Goal: Complete application form

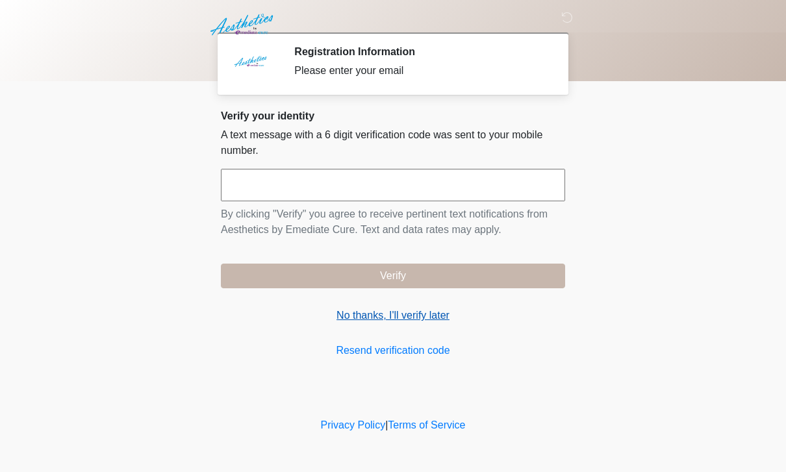
click at [402, 311] on link "No thanks, I'll verify later" at bounding box center [393, 316] width 344 height 16
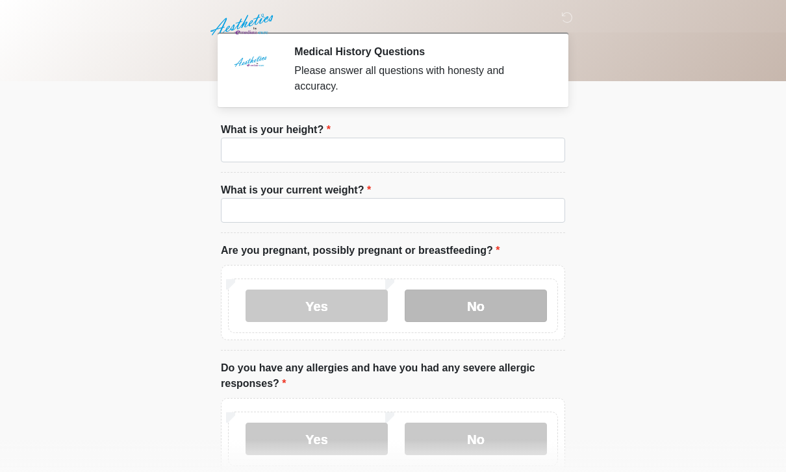
click at [513, 296] on label "No" at bounding box center [476, 306] width 142 height 32
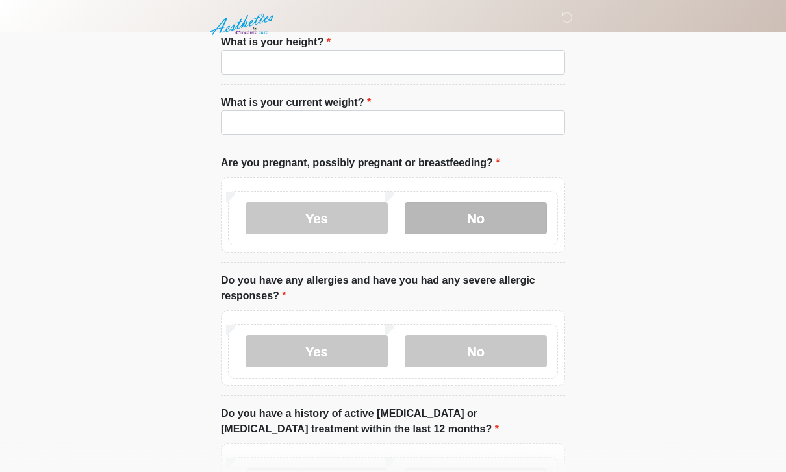
scroll to position [89, 0]
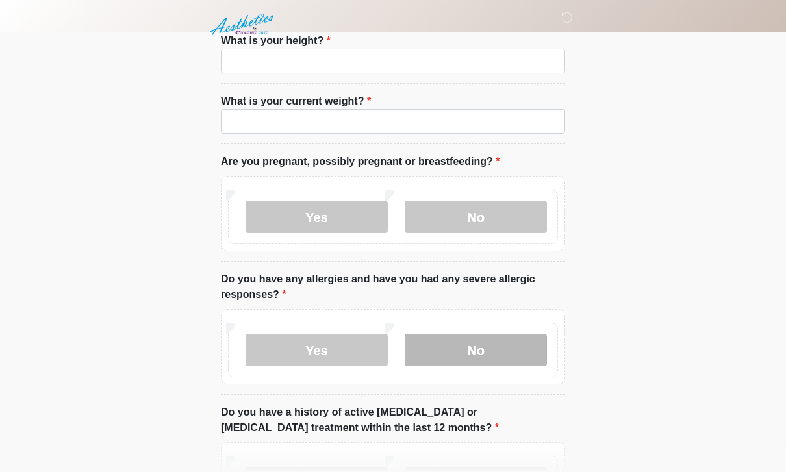
click at [488, 348] on label "No" at bounding box center [476, 350] width 142 height 32
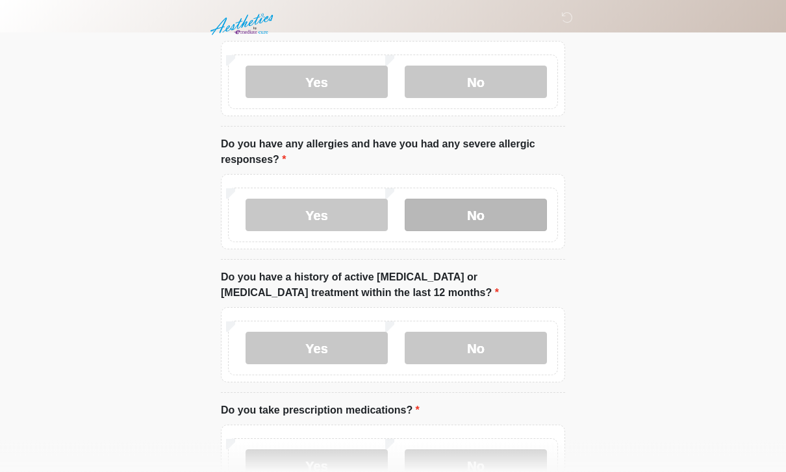
scroll to position [223, 0]
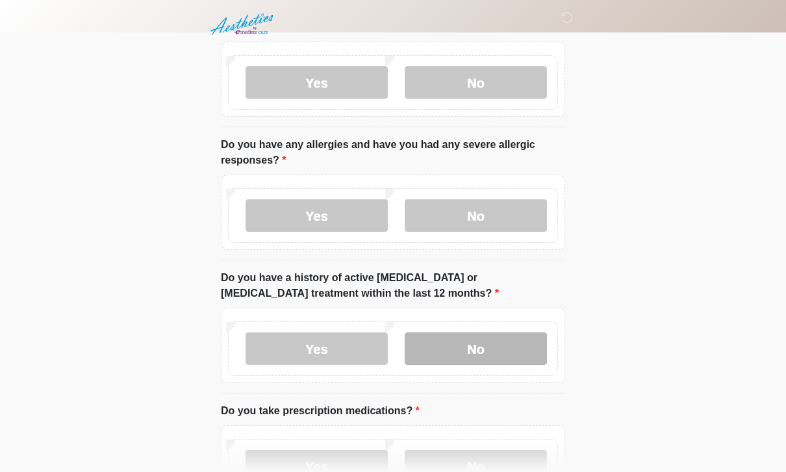
click at [522, 337] on label "No" at bounding box center [476, 349] width 142 height 32
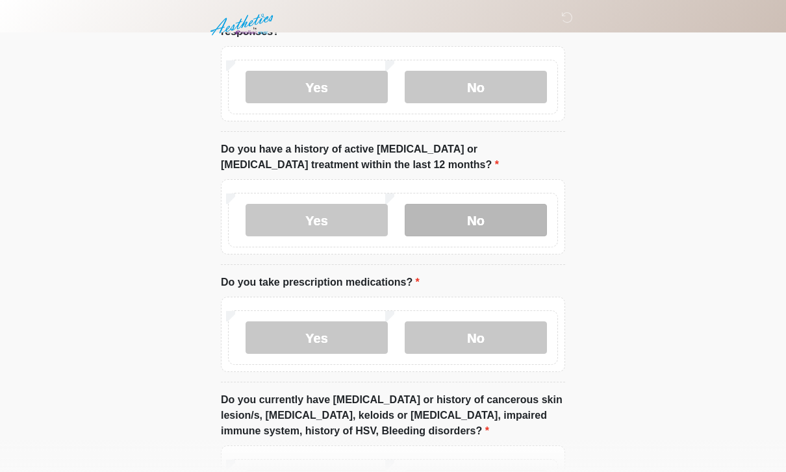
scroll to position [366, 0]
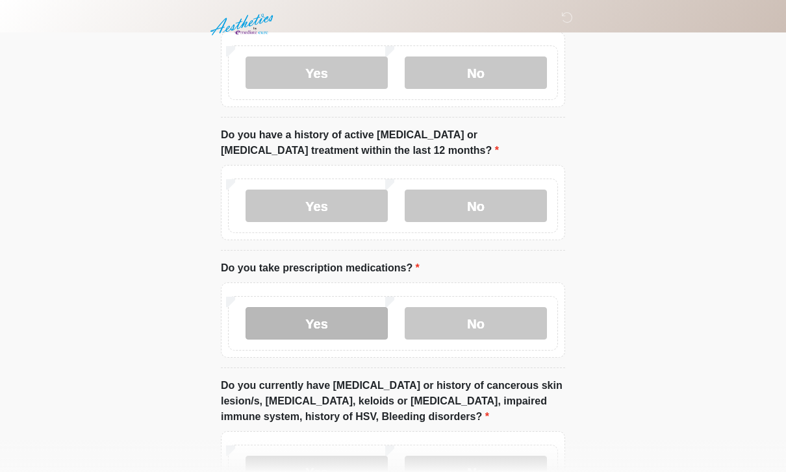
click at [354, 314] on label "Yes" at bounding box center [317, 323] width 142 height 32
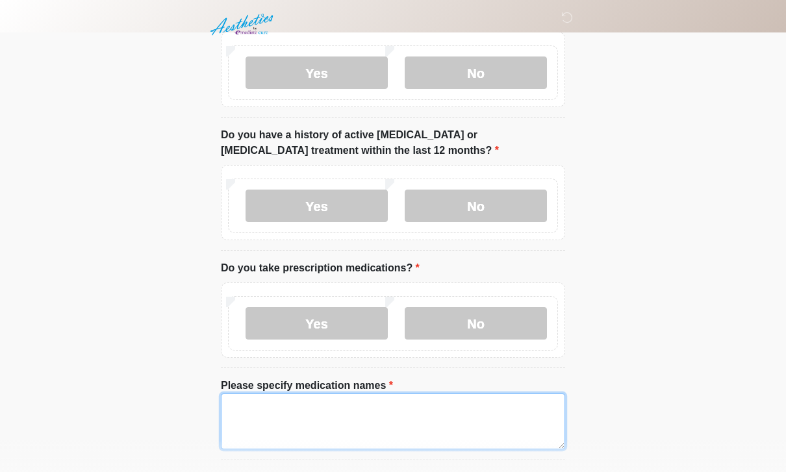
click at [362, 421] on textarea "Please specify medication names" at bounding box center [393, 422] width 344 height 56
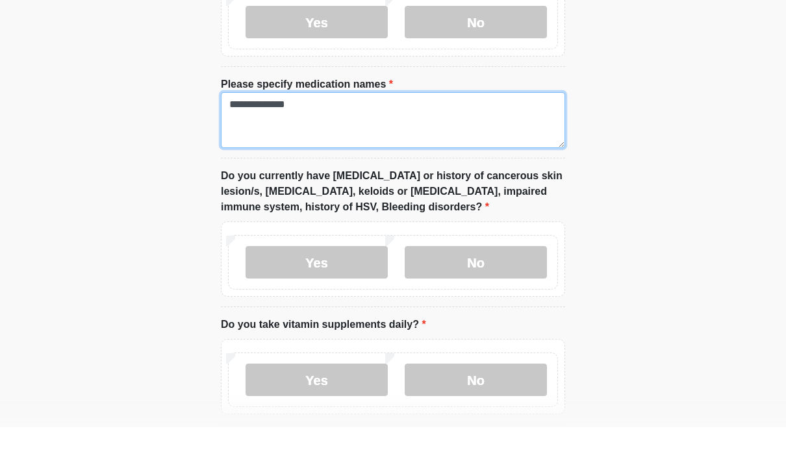
scroll to position [624, 0]
type textarea "**********"
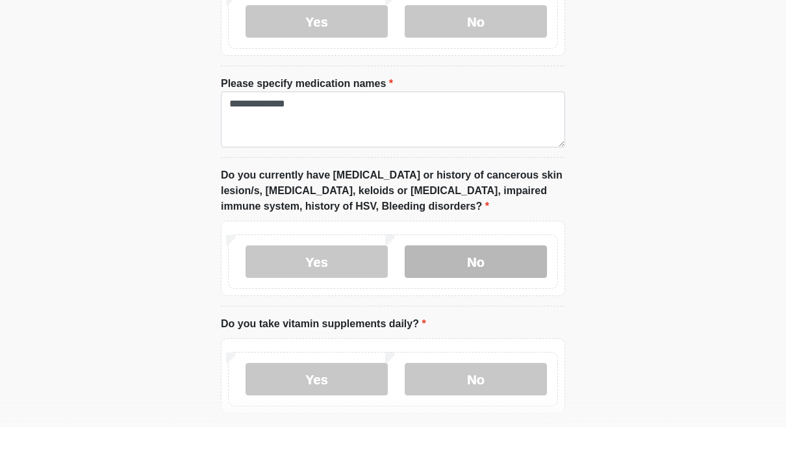
click at [509, 290] on label "No" at bounding box center [476, 306] width 142 height 32
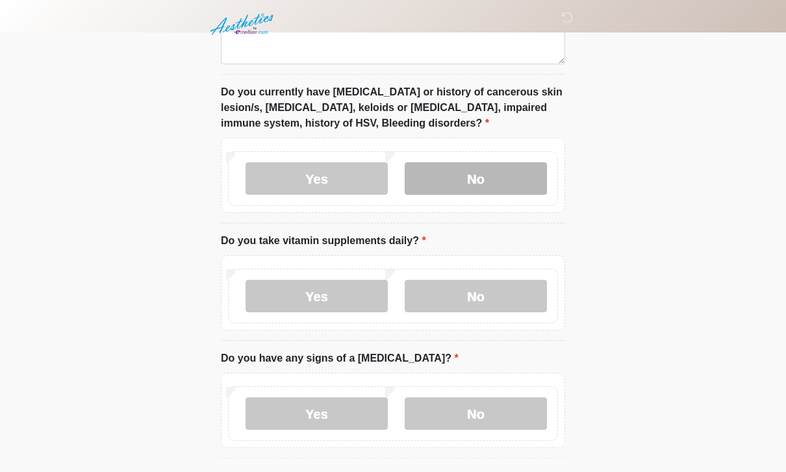
scroll to position [752, 0]
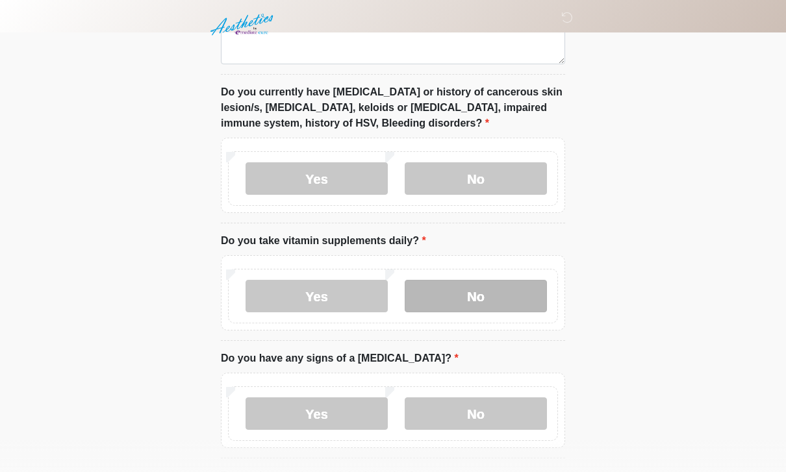
click at [501, 295] on label "No" at bounding box center [476, 296] width 142 height 32
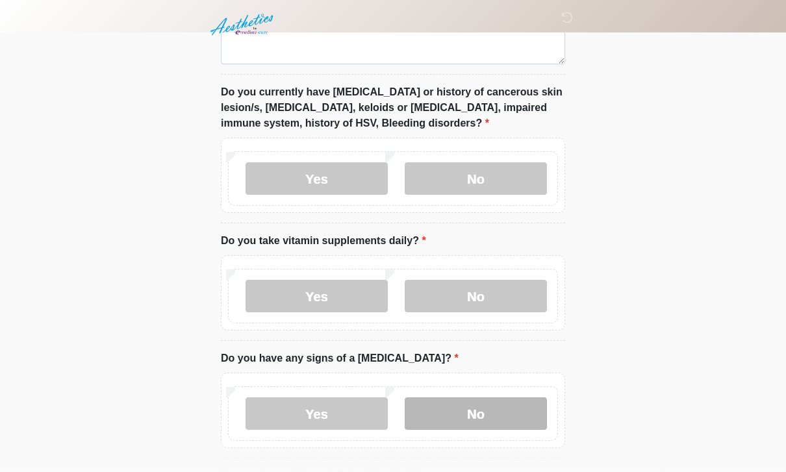
click at [516, 408] on label "No" at bounding box center [476, 414] width 142 height 32
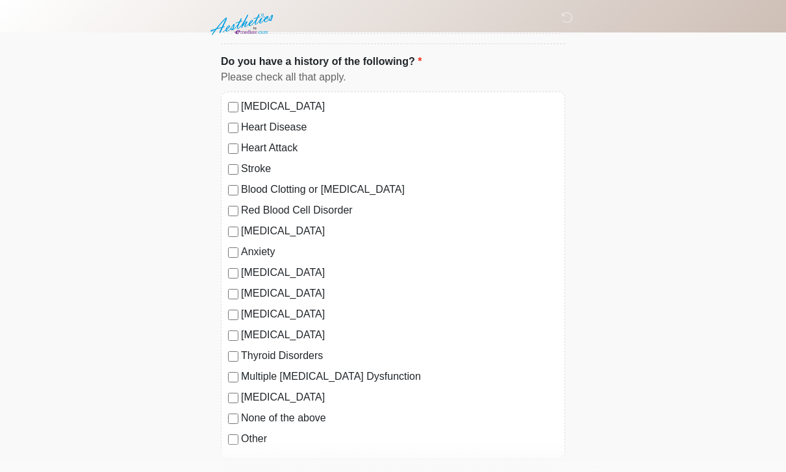
scroll to position [1166, 0]
click at [306, 355] on label "Thyroid Disorders" at bounding box center [399, 356] width 317 height 16
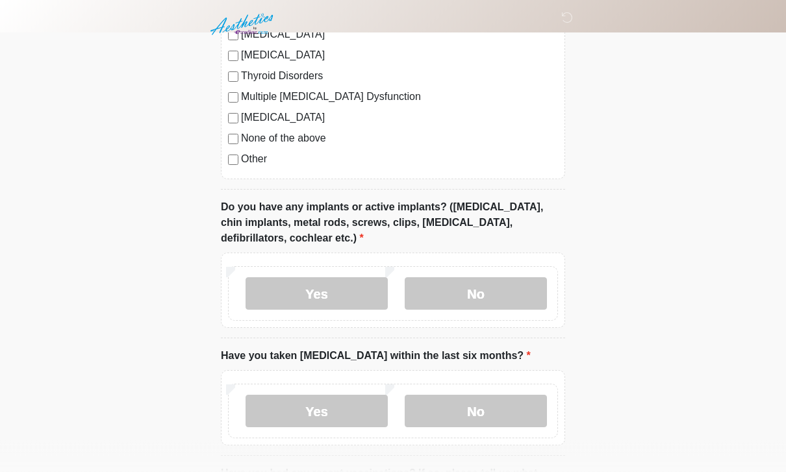
scroll to position [1448, 0]
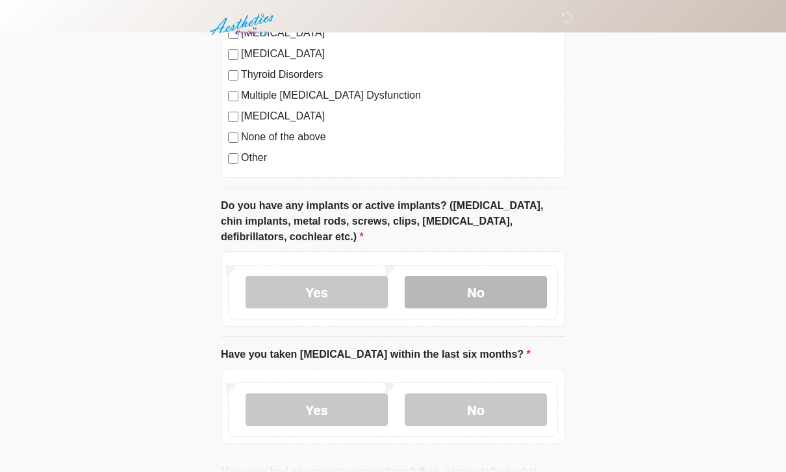
click at [506, 287] on label "No" at bounding box center [476, 292] width 142 height 32
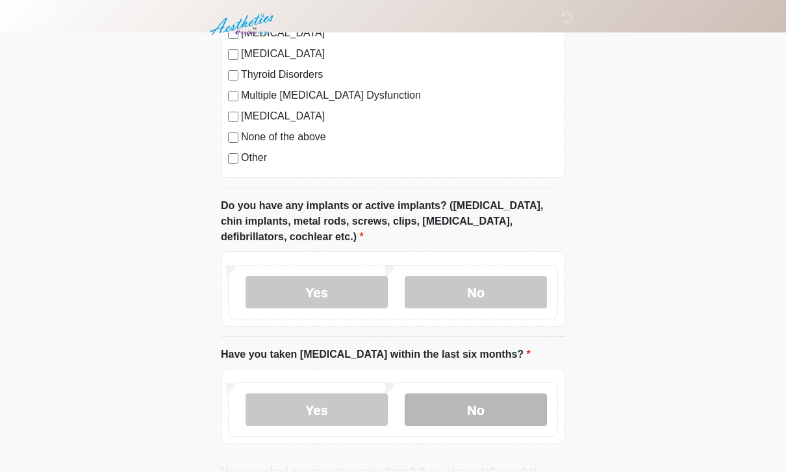
click at [500, 404] on label "No" at bounding box center [476, 410] width 142 height 32
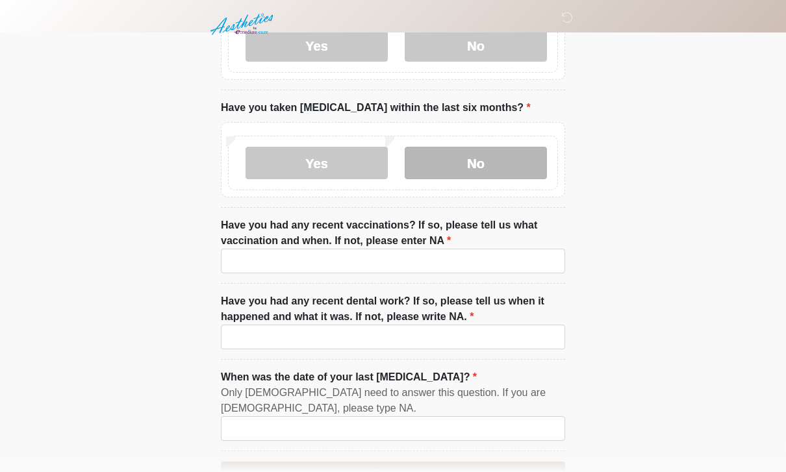
scroll to position [1695, 0]
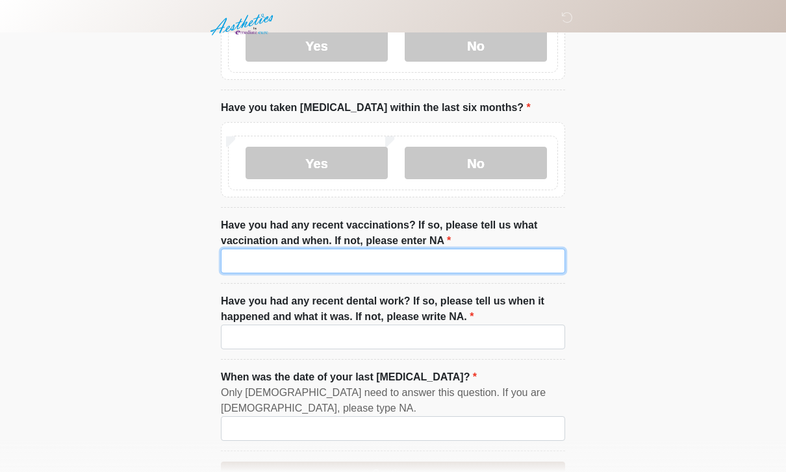
click at [511, 257] on input "Have you had any recent vaccinations? If so, please tell us what vaccination an…" at bounding box center [393, 261] width 344 height 25
type input "**"
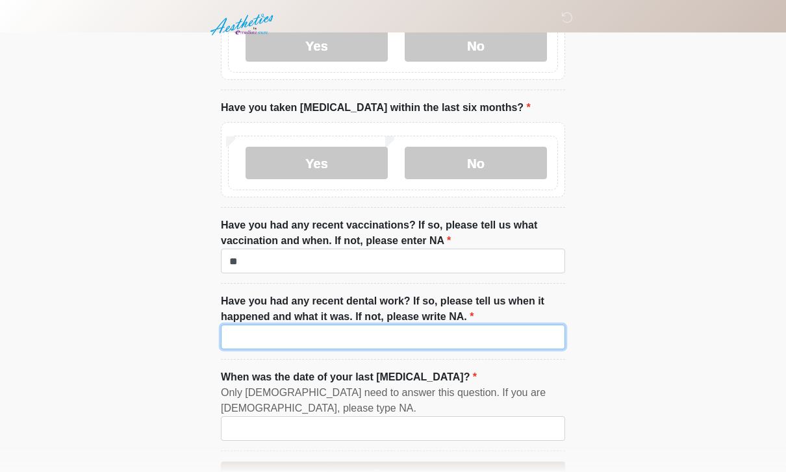
click at [433, 341] on input "Have you had any recent dental work? If so, please tell us when it happened and…" at bounding box center [393, 337] width 344 height 25
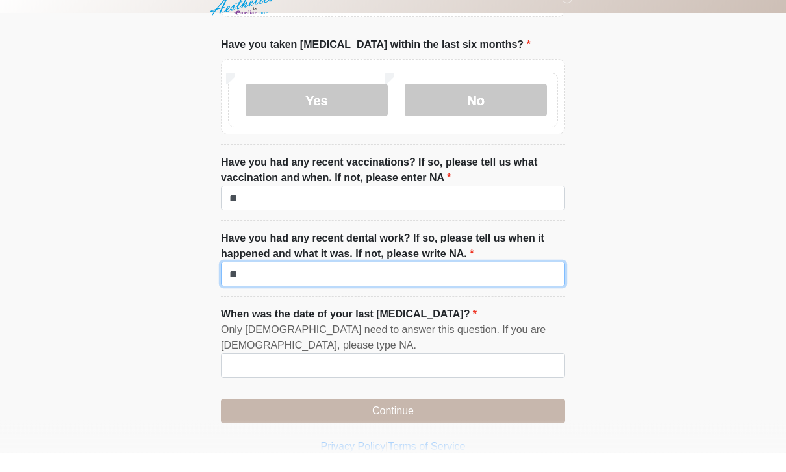
scroll to position [1774, 0]
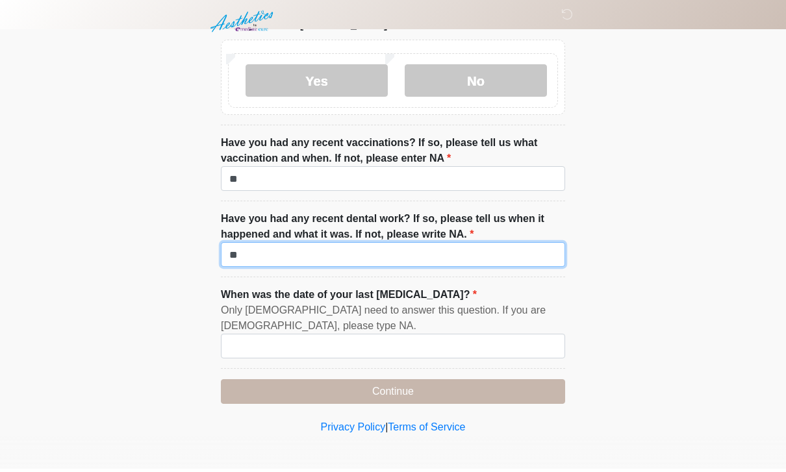
type input "**"
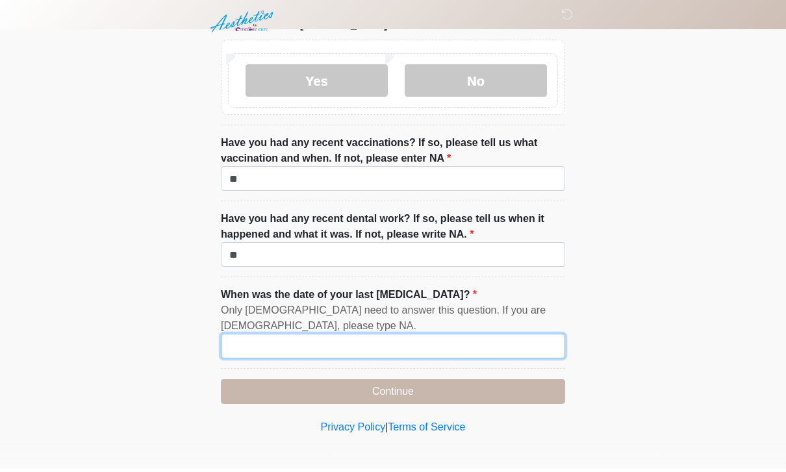
click at [477, 339] on input "When was the date of your last [MEDICAL_DATA]?" at bounding box center [393, 349] width 344 height 25
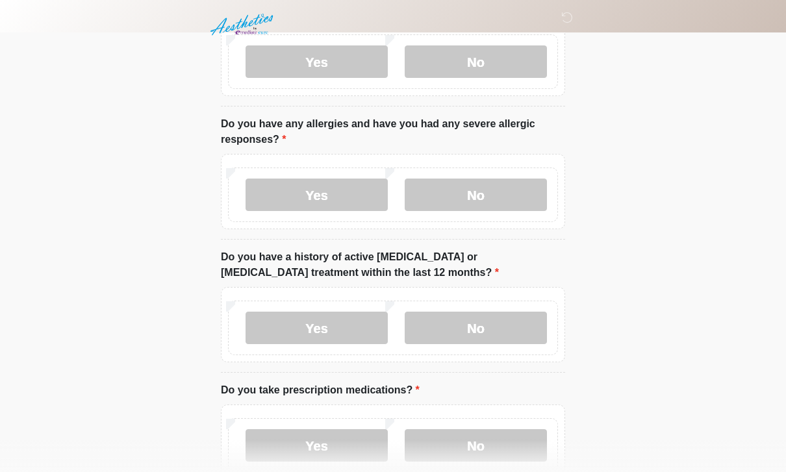
scroll to position [0, 0]
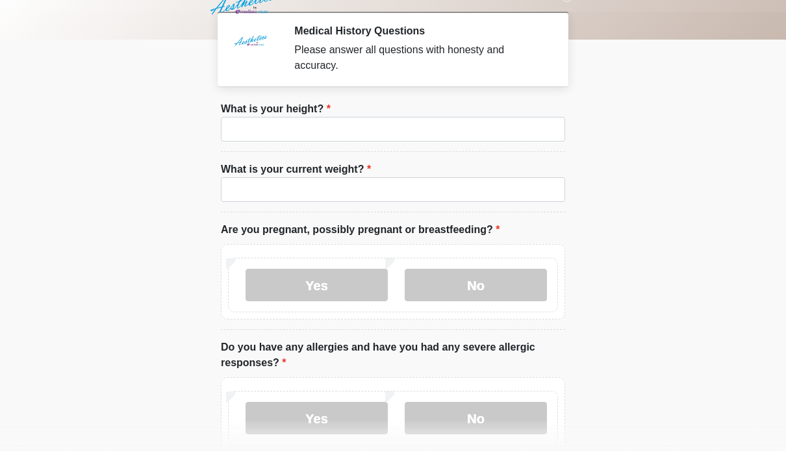
type input "**"
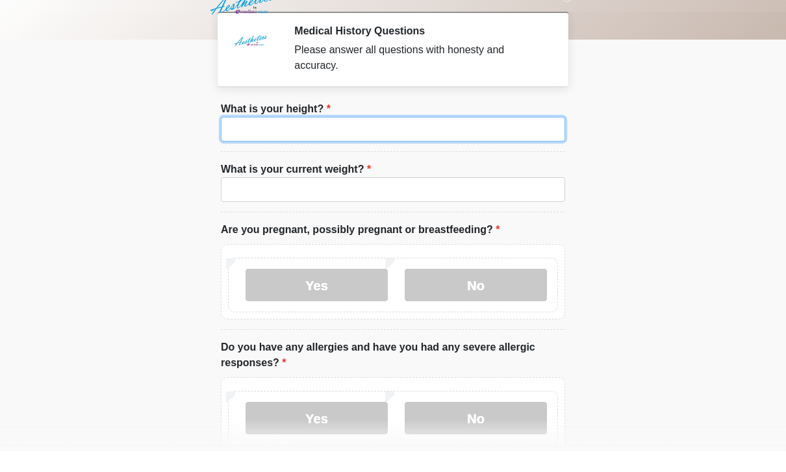
click at [461, 138] on input "What is your height?" at bounding box center [393, 150] width 344 height 25
type input "***"
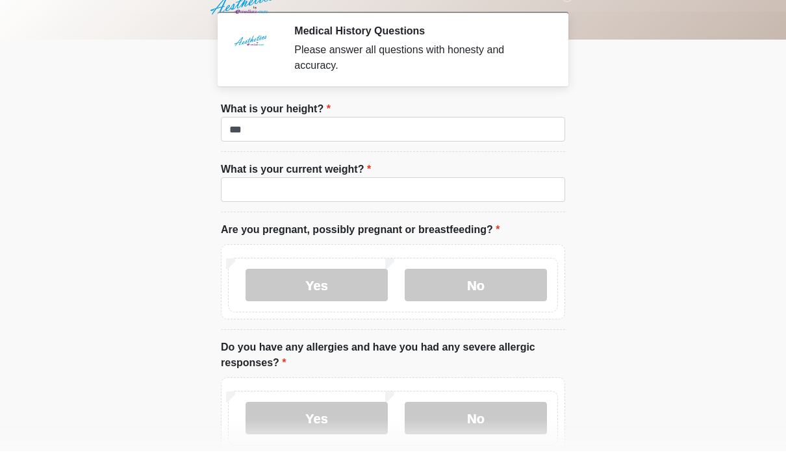
click at [460, 209] on li "What is your current weight? What is your current weight?" at bounding box center [393, 208] width 344 height 51
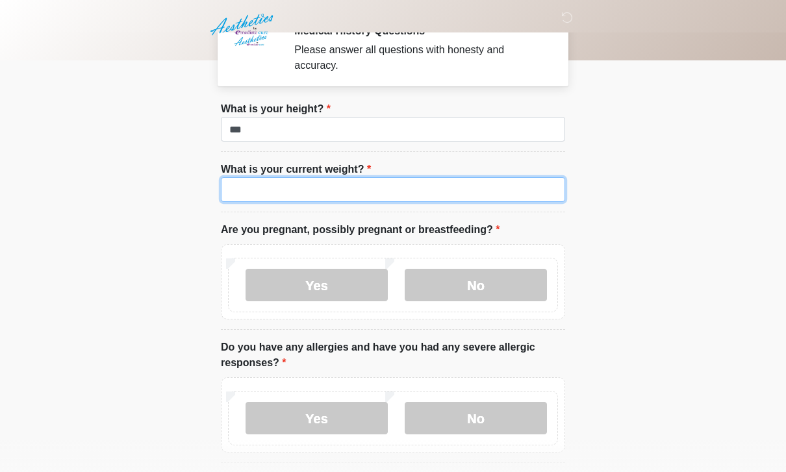
click at [507, 201] on input "What is your current weight?" at bounding box center [393, 189] width 344 height 25
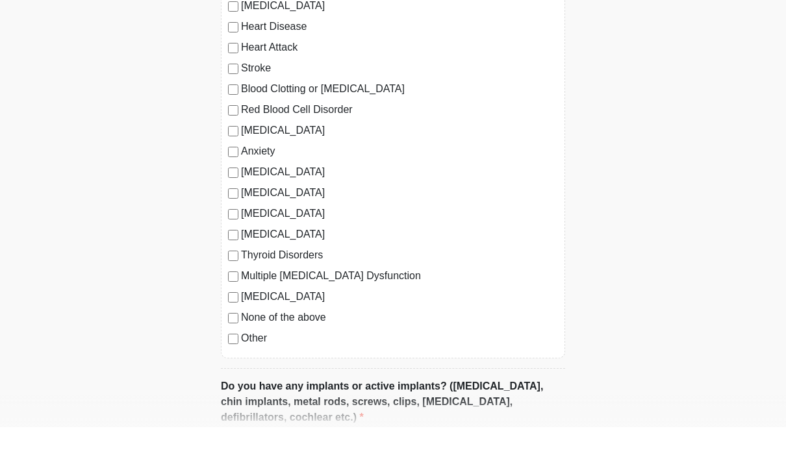
scroll to position [1224, 0]
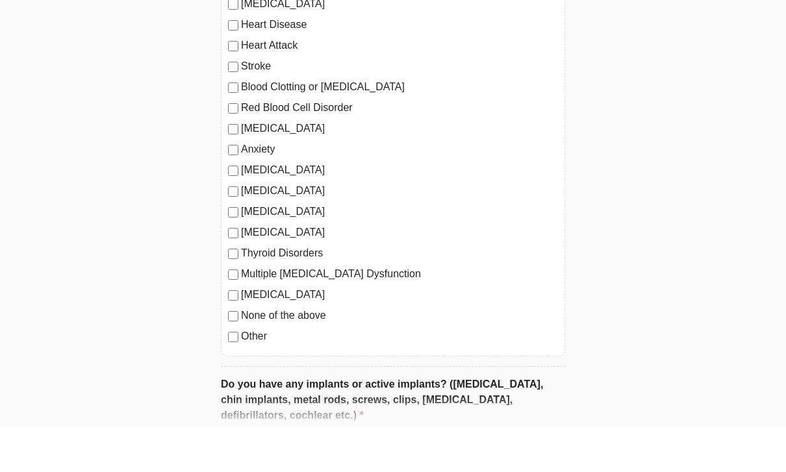
type input "***"
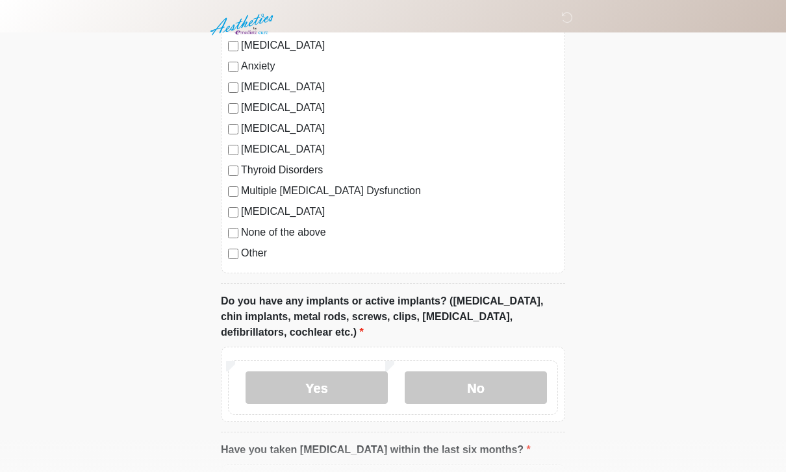
scroll to position [1353, 0]
click at [306, 230] on label "None of the above" at bounding box center [399, 232] width 317 height 16
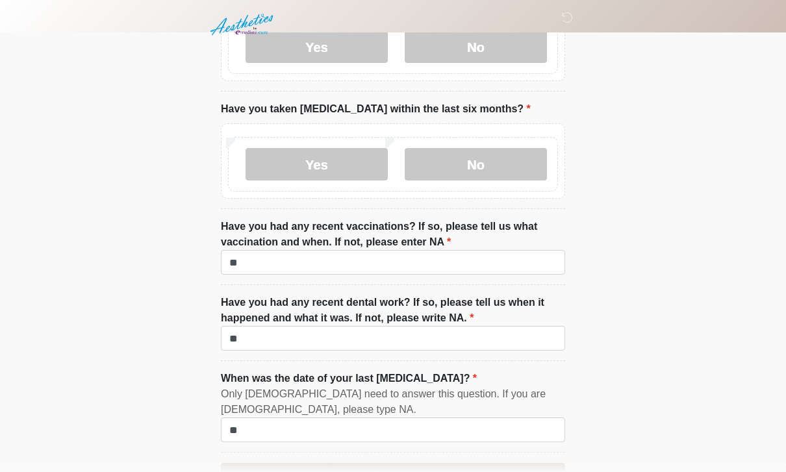
scroll to position [1732, 0]
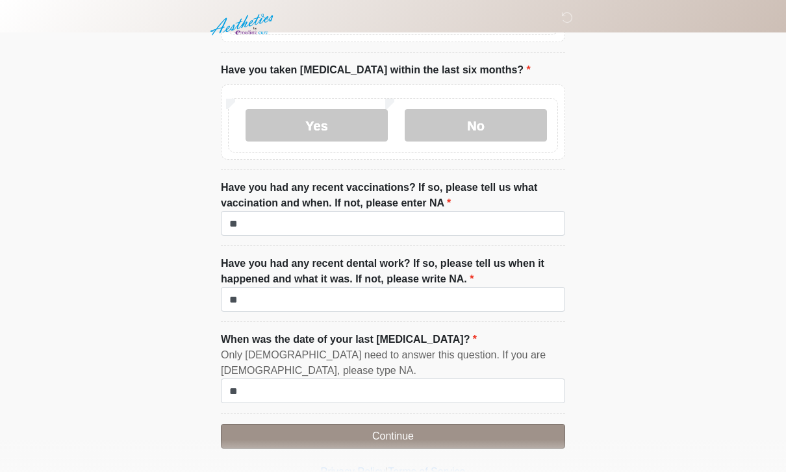
click at [465, 430] on button "Continue" at bounding box center [393, 436] width 344 height 25
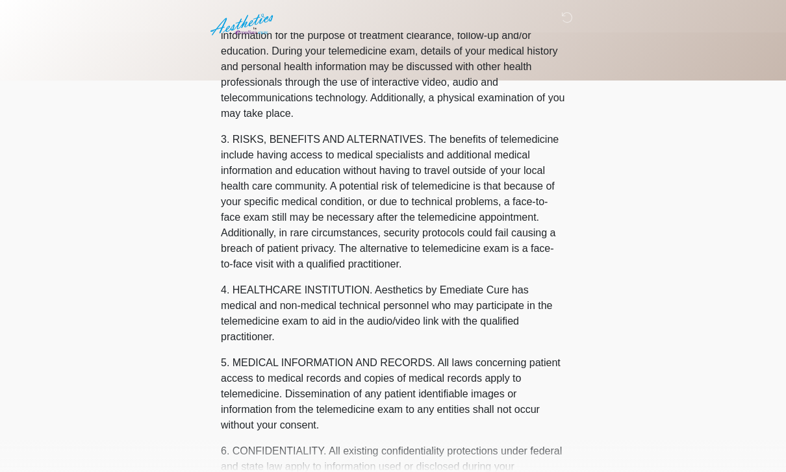
scroll to position [0, 0]
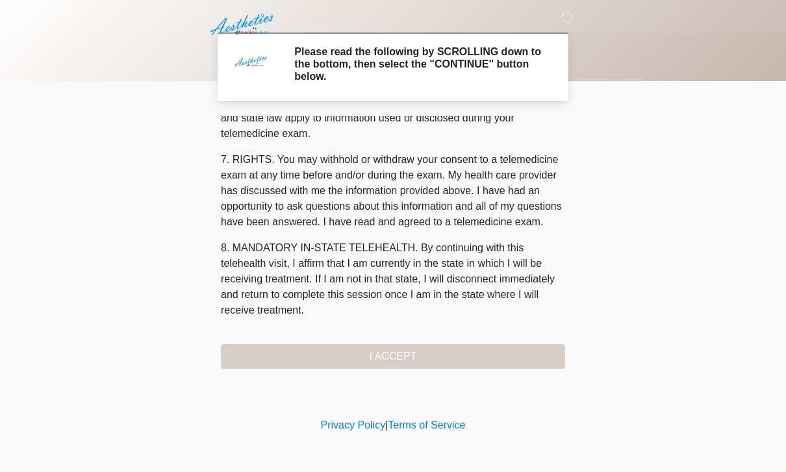
click at [449, 357] on div "1. PURPOSE. The purpose of this form is to obtain your consent for a telemedici…" at bounding box center [393, 242] width 344 height 253
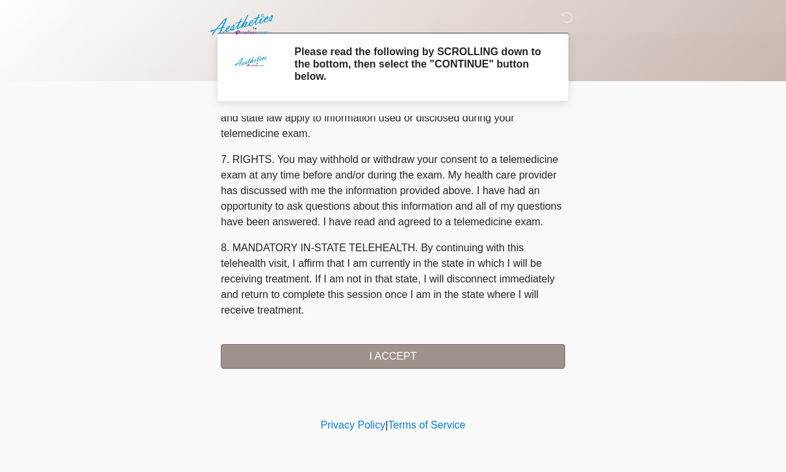
click at [478, 366] on button "I ACCEPT" at bounding box center [393, 356] width 344 height 25
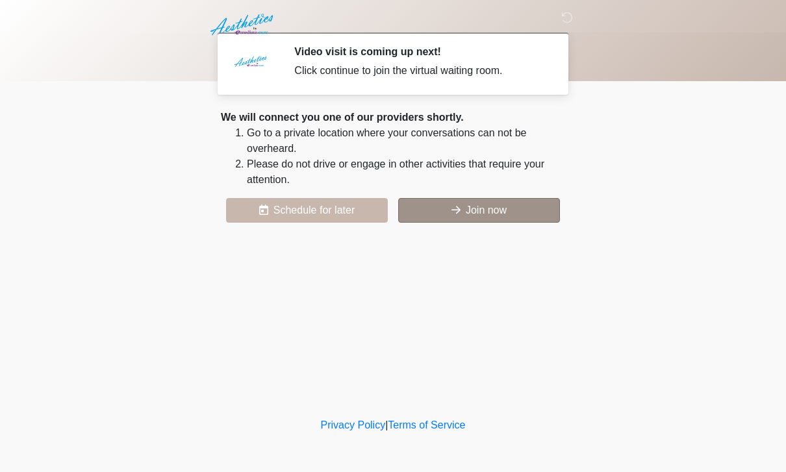
click at [513, 220] on button "Join now" at bounding box center [479, 210] width 162 height 25
